Goal: Task Accomplishment & Management: Use online tool/utility

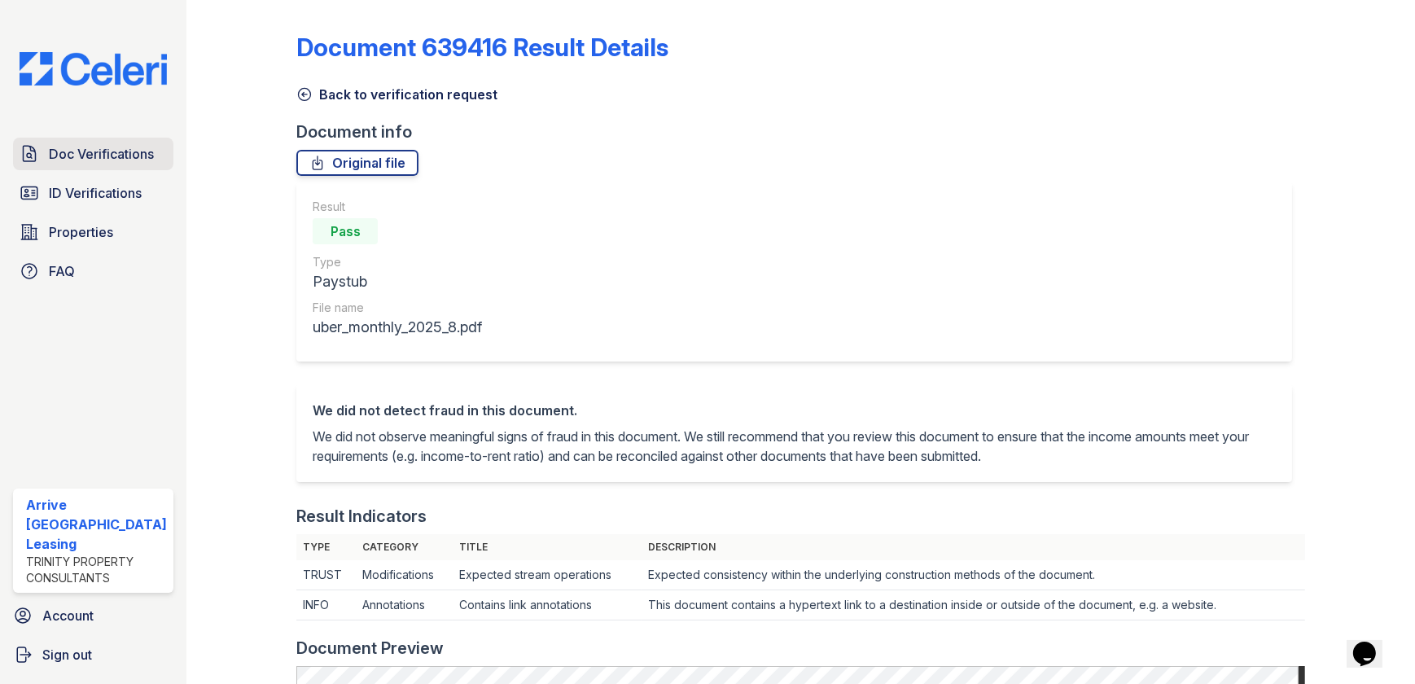
click at [85, 151] on span "Doc Verifications" at bounding box center [101, 154] width 105 height 20
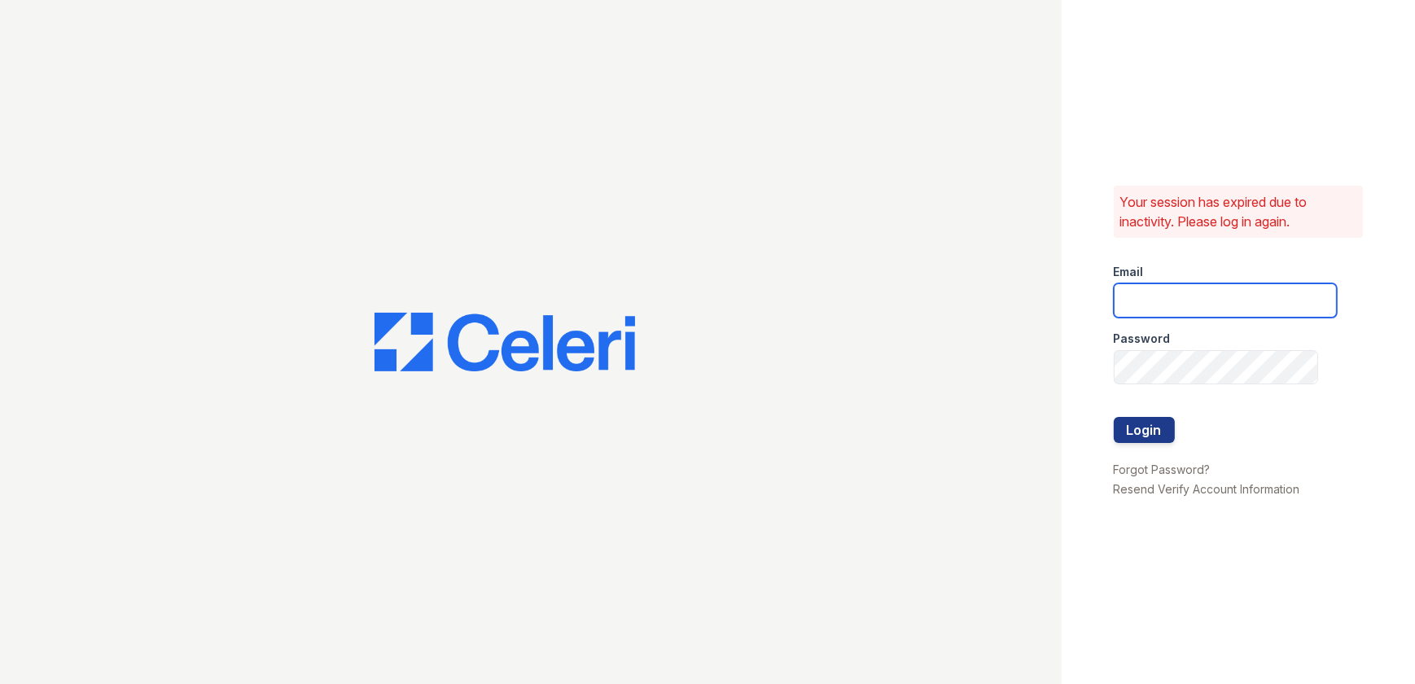
type input "ArriveWestborough@trinity-pm.com"
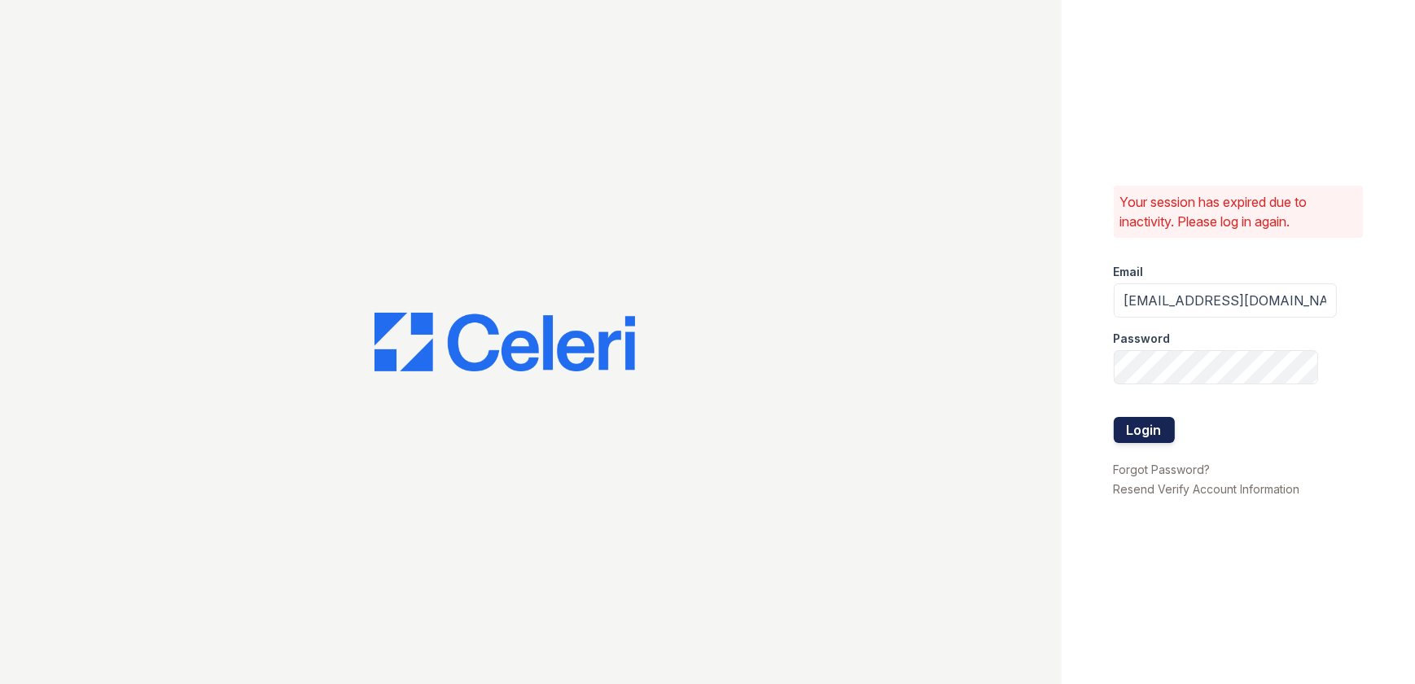
click at [1120, 431] on button "Login" at bounding box center [1144, 430] width 61 height 26
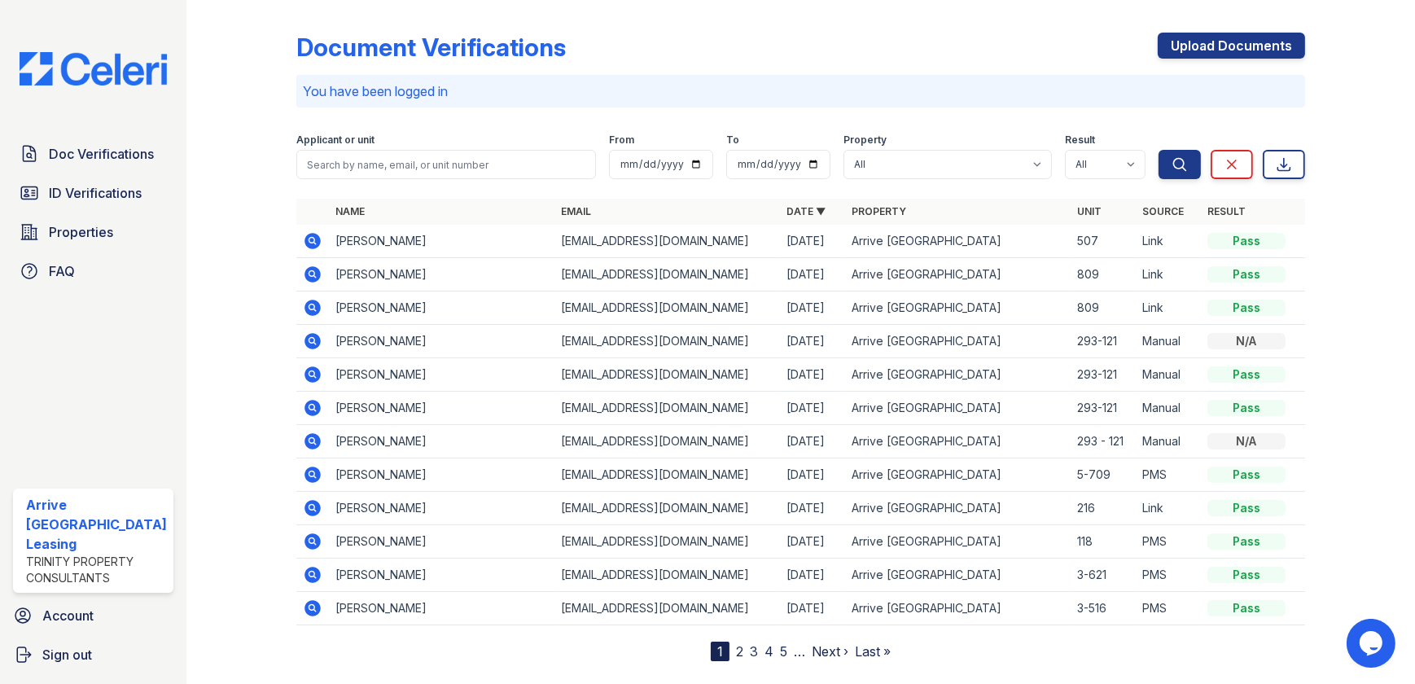
click at [312, 369] on icon at bounding box center [312, 374] width 16 height 16
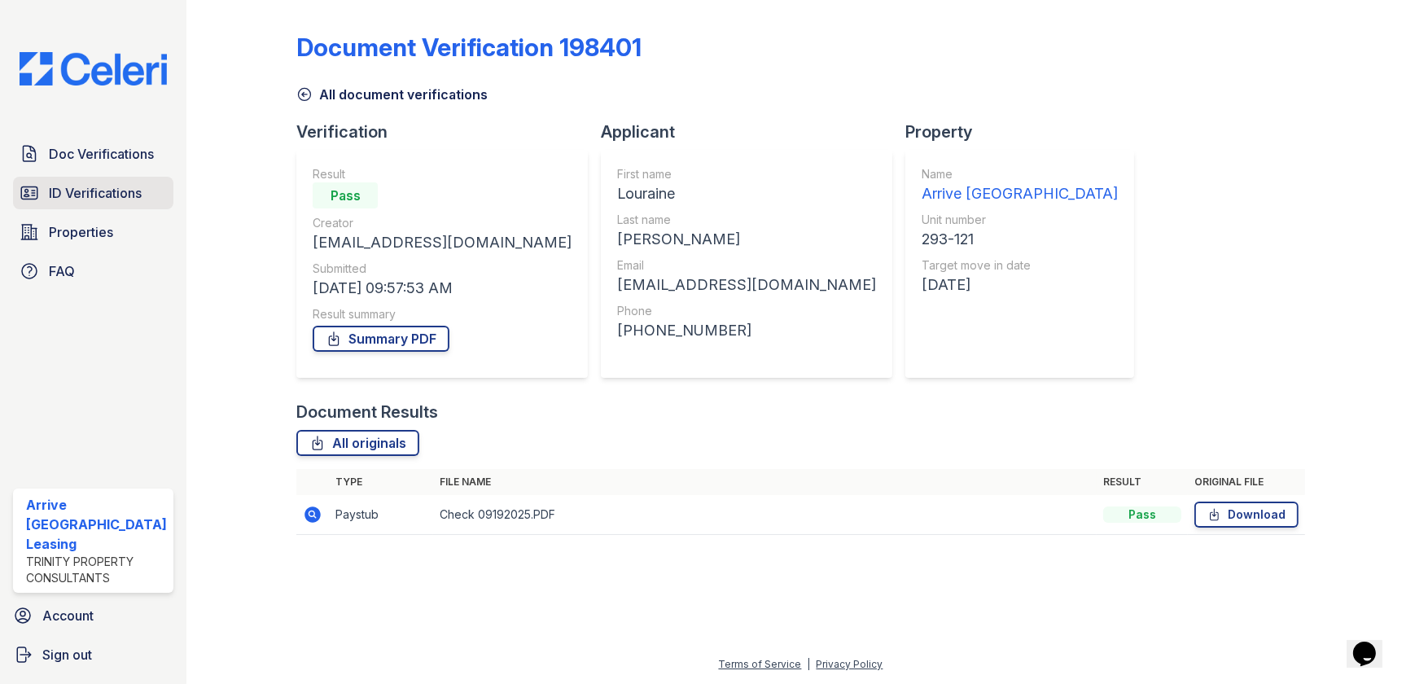
click at [59, 194] on span "ID Verifications" at bounding box center [95, 193] width 93 height 20
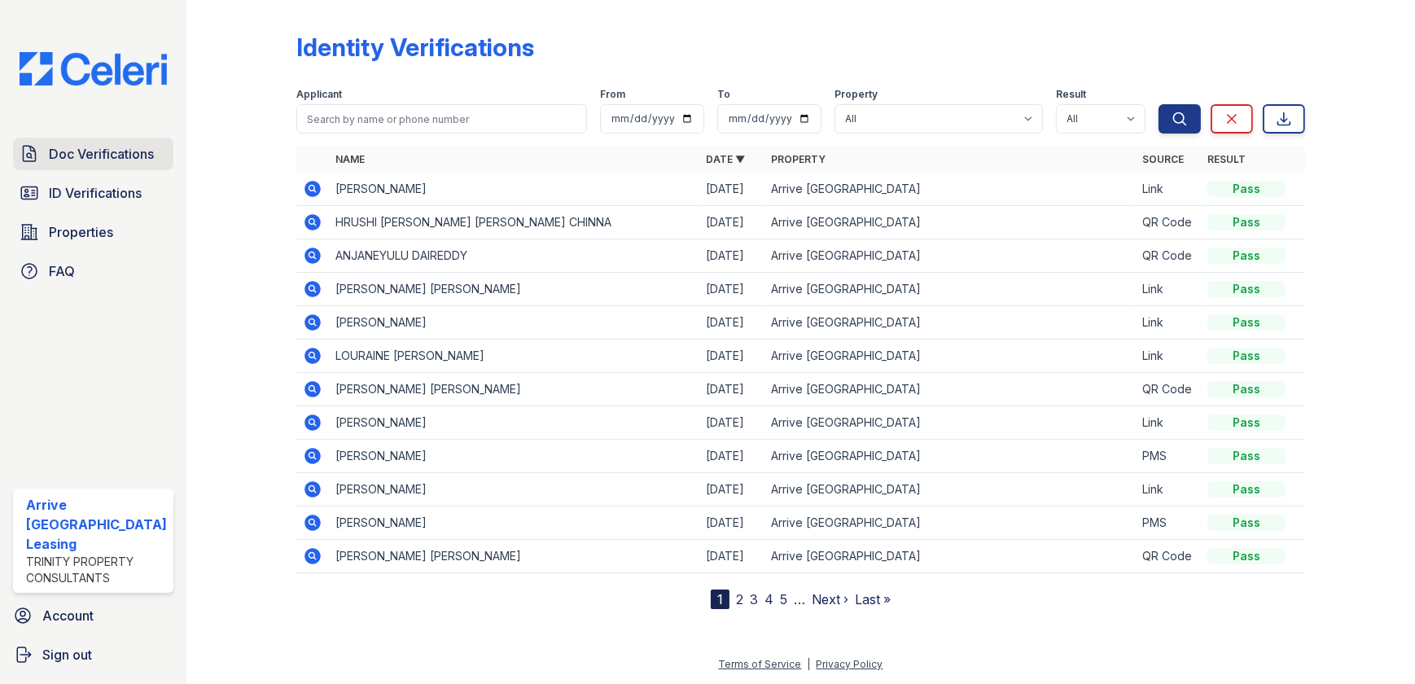
click at [76, 154] on span "Doc Verifications" at bounding box center [101, 154] width 105 height 20
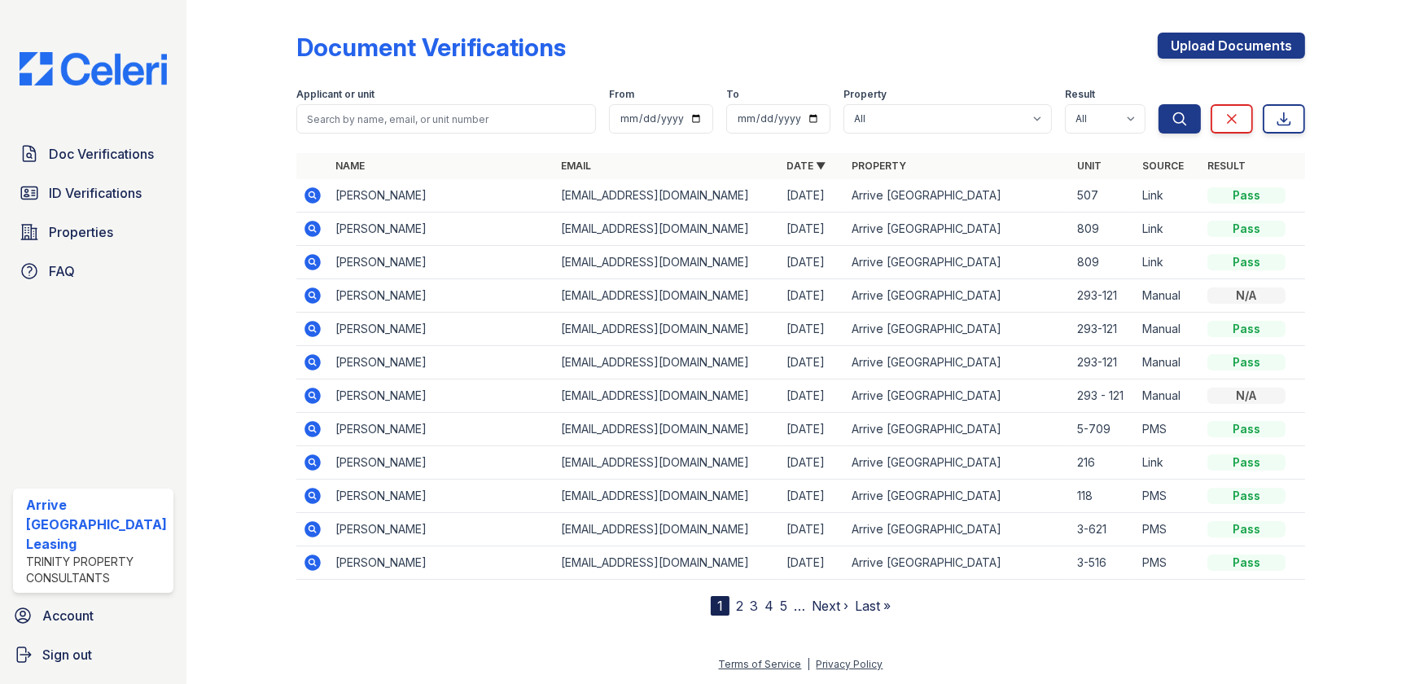
click at [309, 286] on icon at bounding box center [313, 296] width 20 height 20
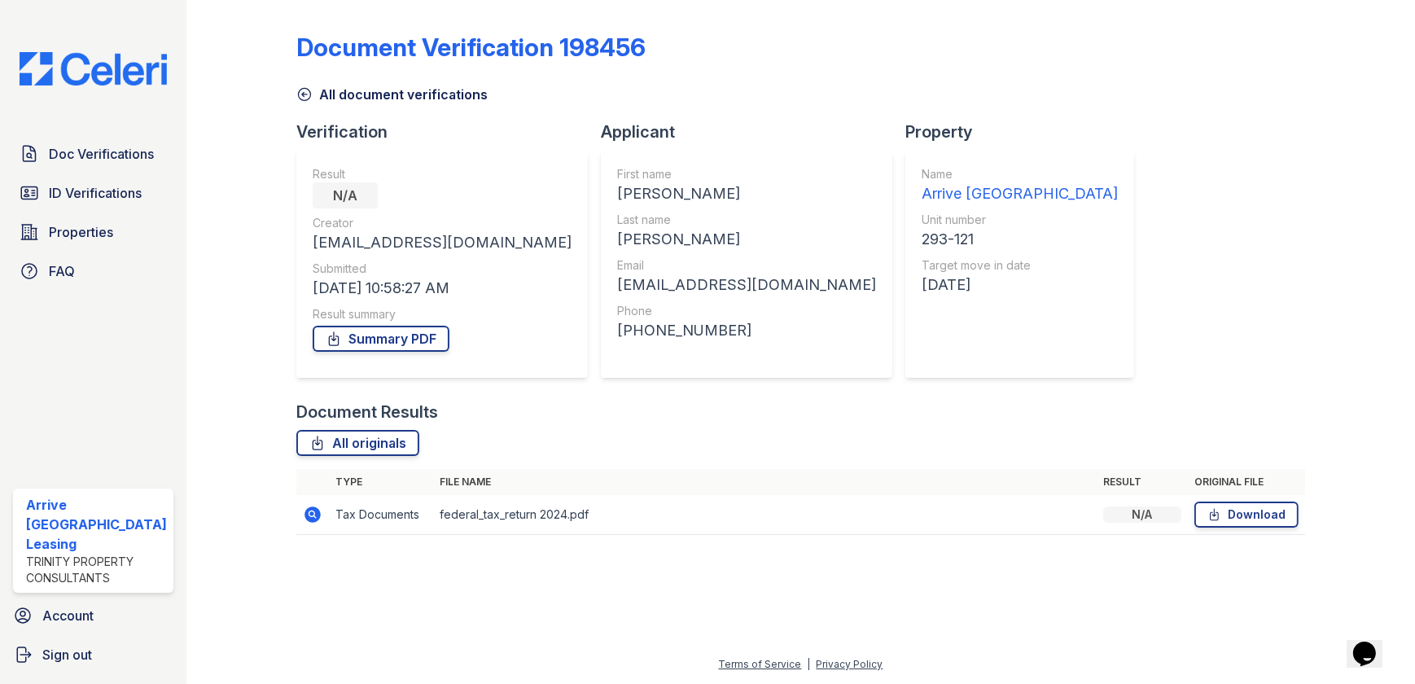
click at [309, 514] on icon at bounding box center [311, 513] width 4 height 4
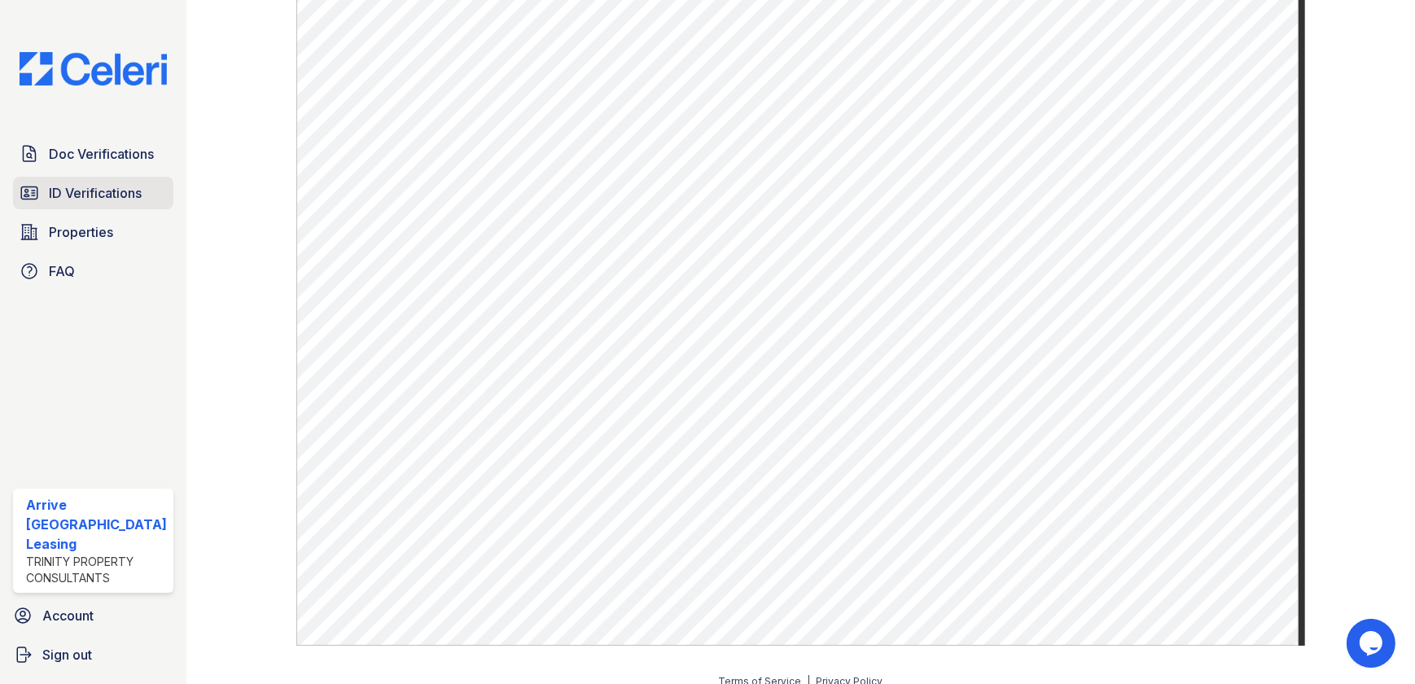
click at [137, 187] on span "ID Verifications" at bounding box center [95, 193] width 93 height 20
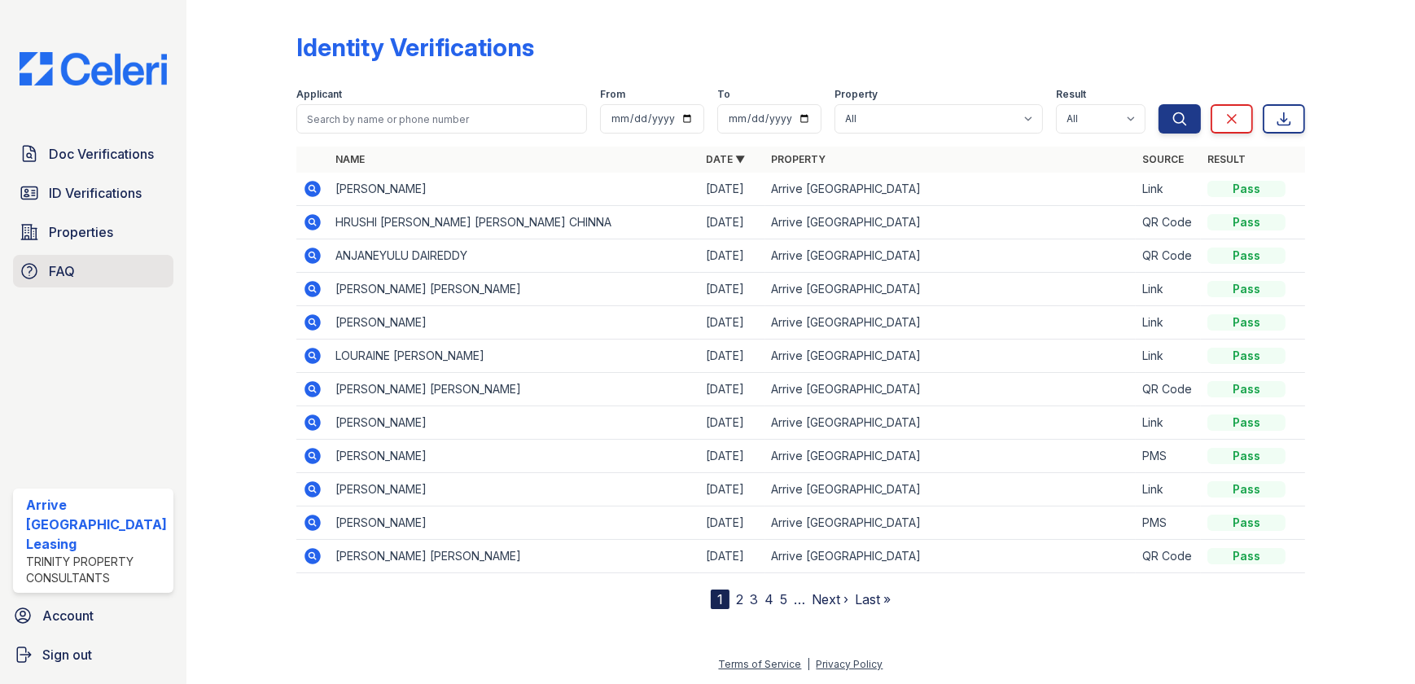
click at [86, 248] on div "Doc Verifications ID Verifications Properties FAQ" at bounding box center [93, 213] width 173 height 150
click at [90, 227] on span "Properties" at bounding box center [81, 232] width 64 height 20
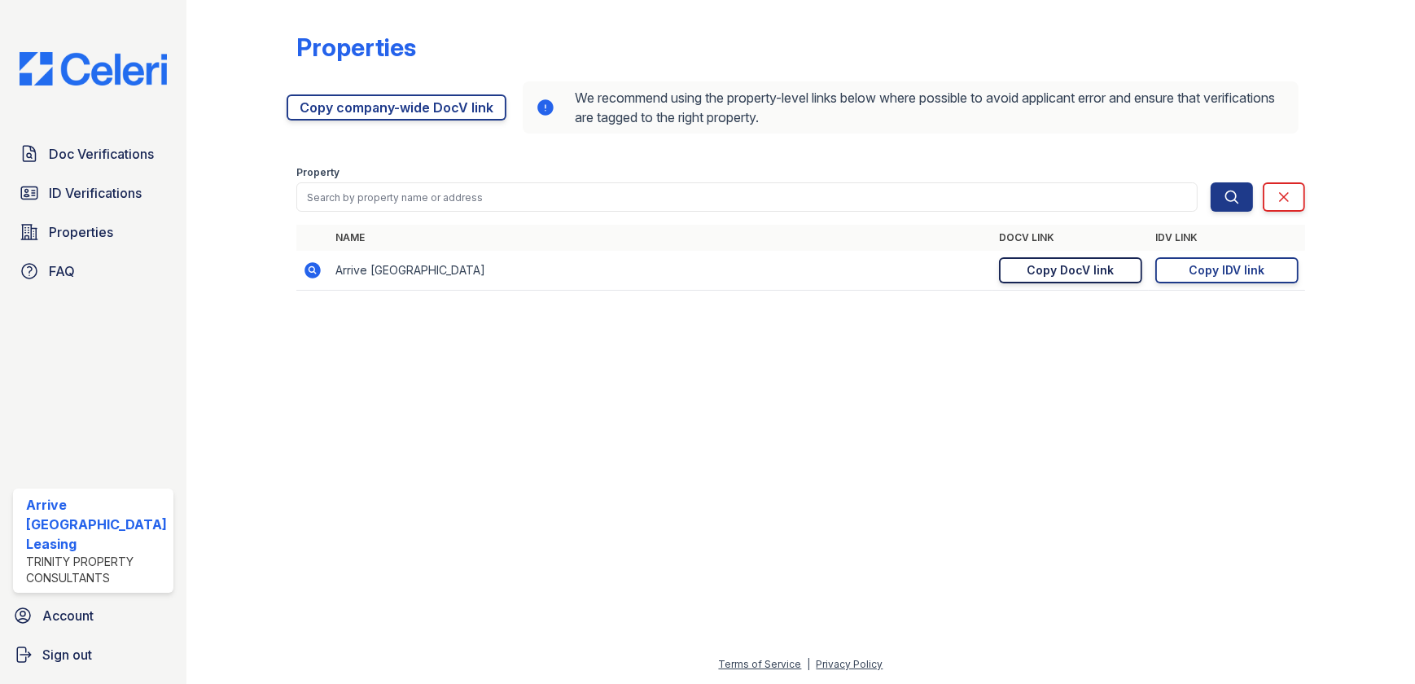
click at [1076, 267] on div "Copy DocV link" at bounding box center [1070, 270] width 87 height 16
click at [1229, 265] on div "Copy IDV link" at bounding box center [1226, 270] width 76 height 16
